Goal: Find contact information: Find contact information

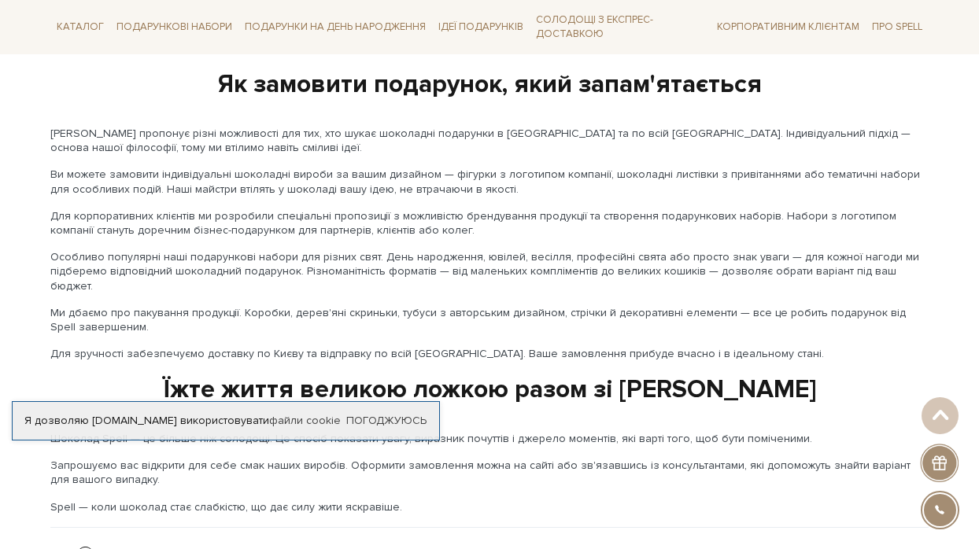
scroll to position [2684, 0]
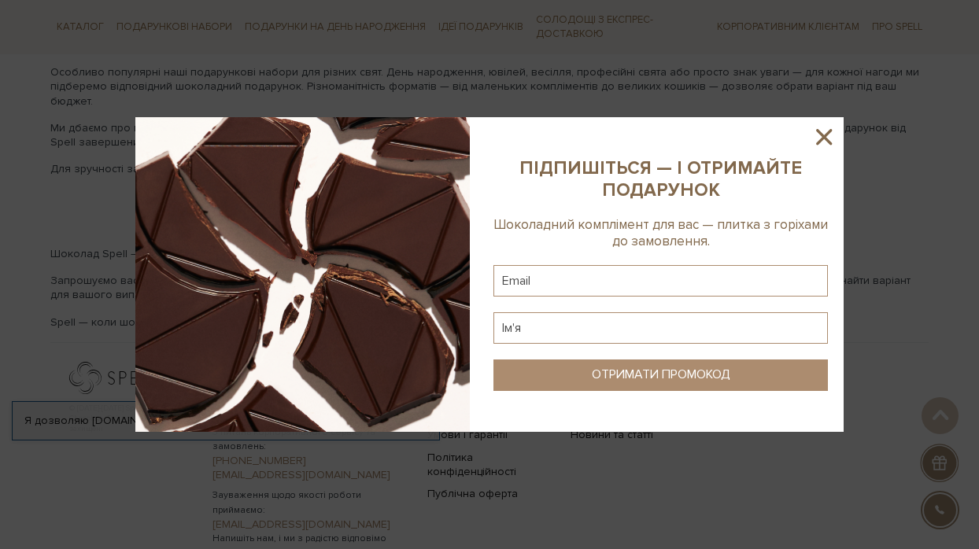
click at [825, 139] on icon at bounding box center [824, 137] width 27 height 27
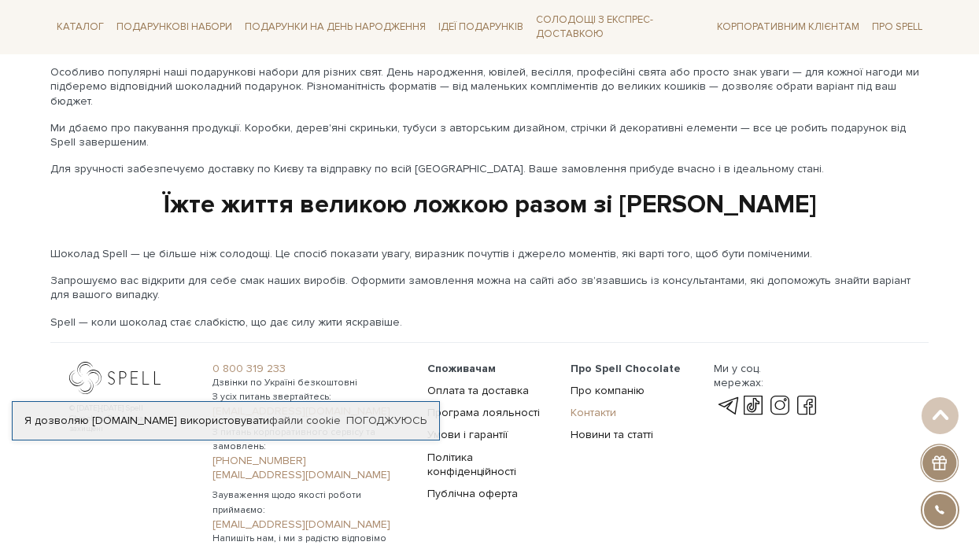
click at [601, 406] on link "Контакти" at bounding box center [594, 412] width 46 height 13
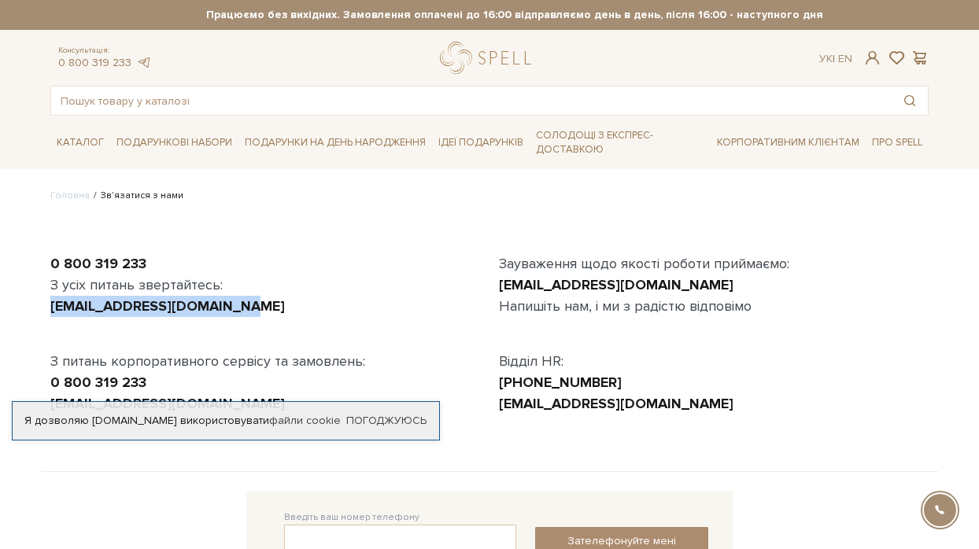
drag, startPoint x: 203, startPoint y: 292, endPoint x: 24, endPoint y: 297, distance: 179.5
click at [41, 297] on div "0 800 319 233 З усіх питань звертайтесь: office@spellchocolate.com З питань кор…" at bounding box center [265, 333] width 449 height 161
copy link "[EMAIL_ADDRESS][DOMAIN_NAME]"
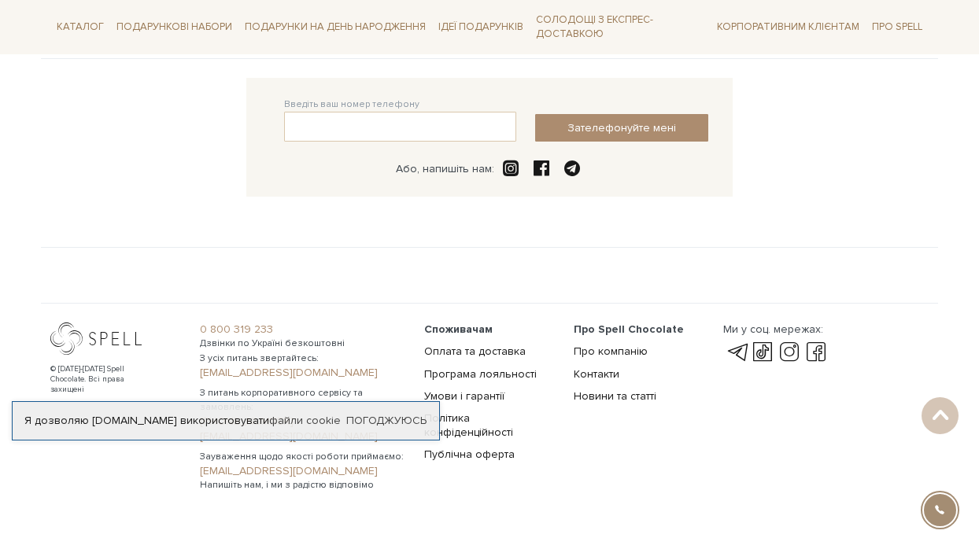
scroll to position [423, 0]
